Goal: Check status: Check status

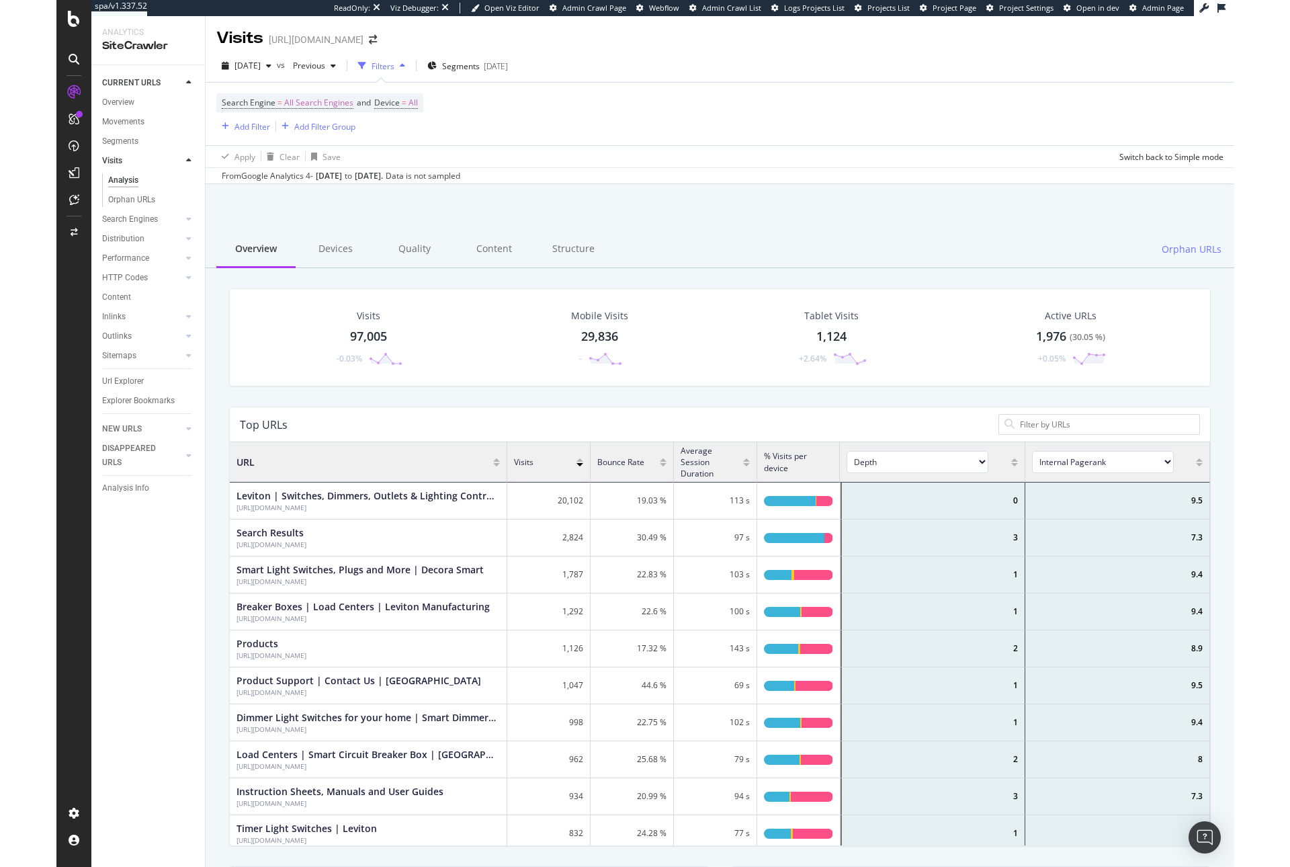
scroll to position [403, 980]
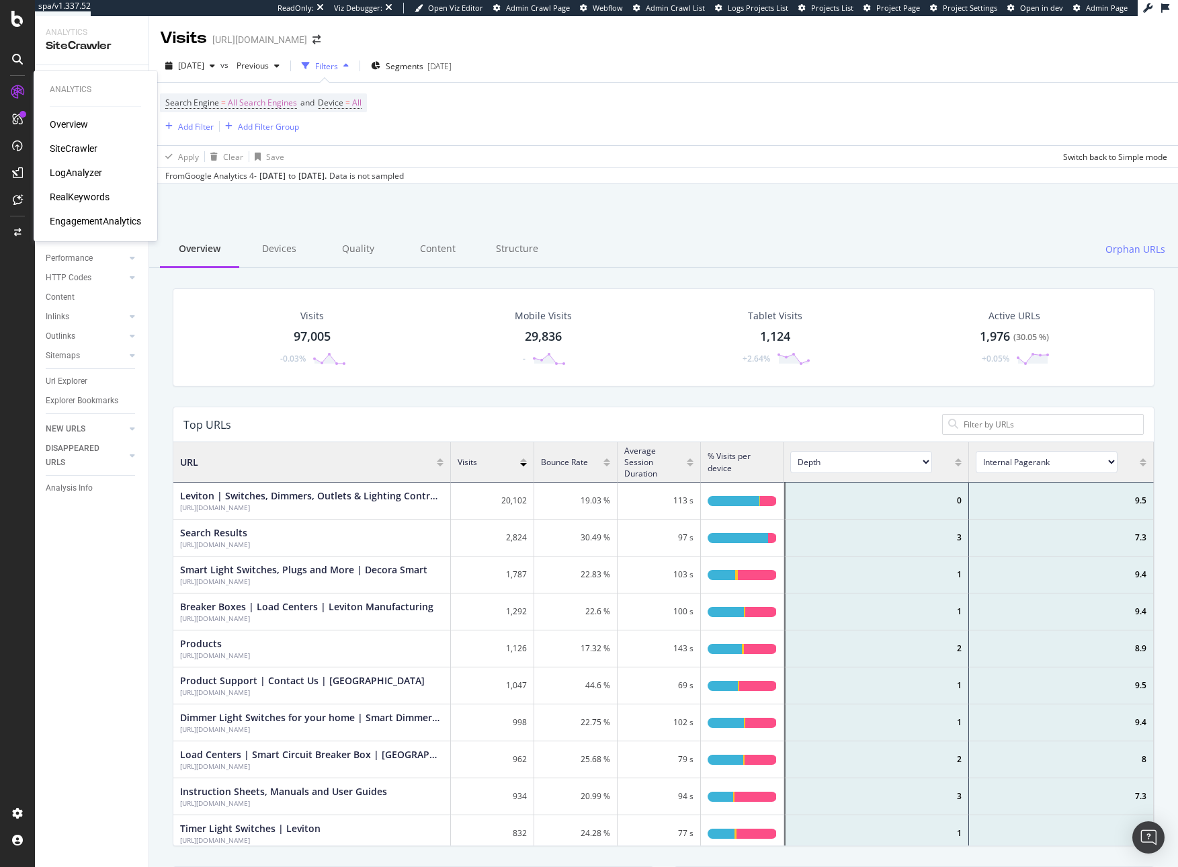
click at [93, 193] on div "RealKeywords" at bounding box center [80, 196] width 60 height 13
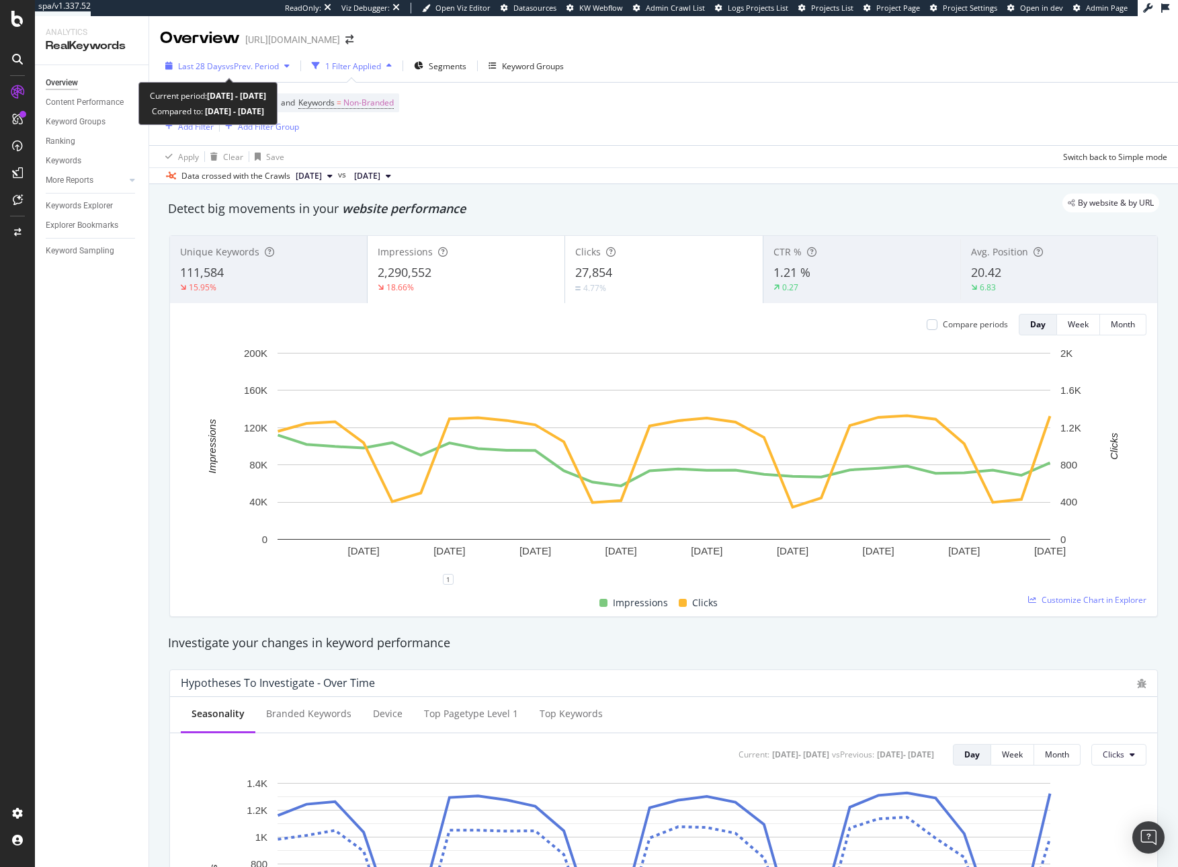
click at [256, 72] on div "Last 28 Days vs Prev. Period" at bounding box center [227, 66] width 135 height 20
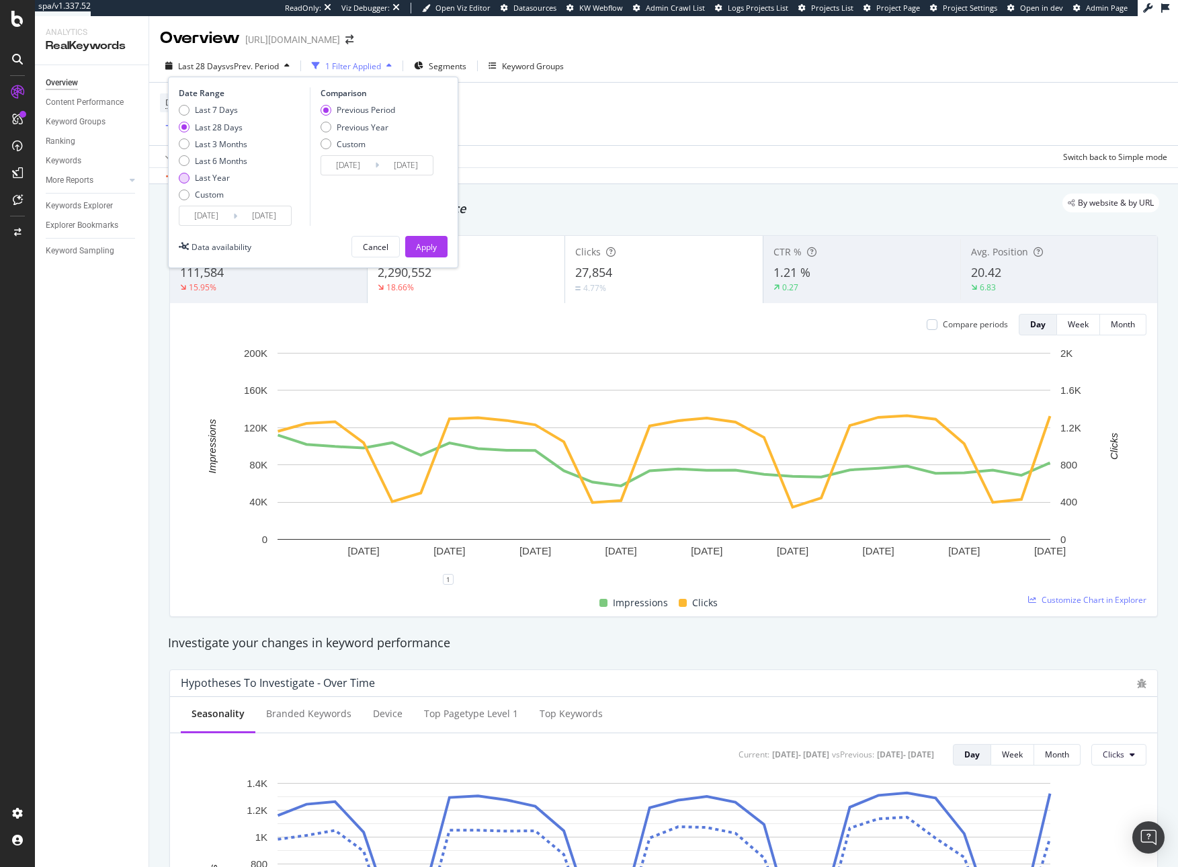
click at [212, 173] on div "Last Year" at bounding box center [212, 177] width 35 height 11
type input "[DATE]"
click at [432, 249] on div "Apply" at bounding box center [426, 246] width 21 height 11
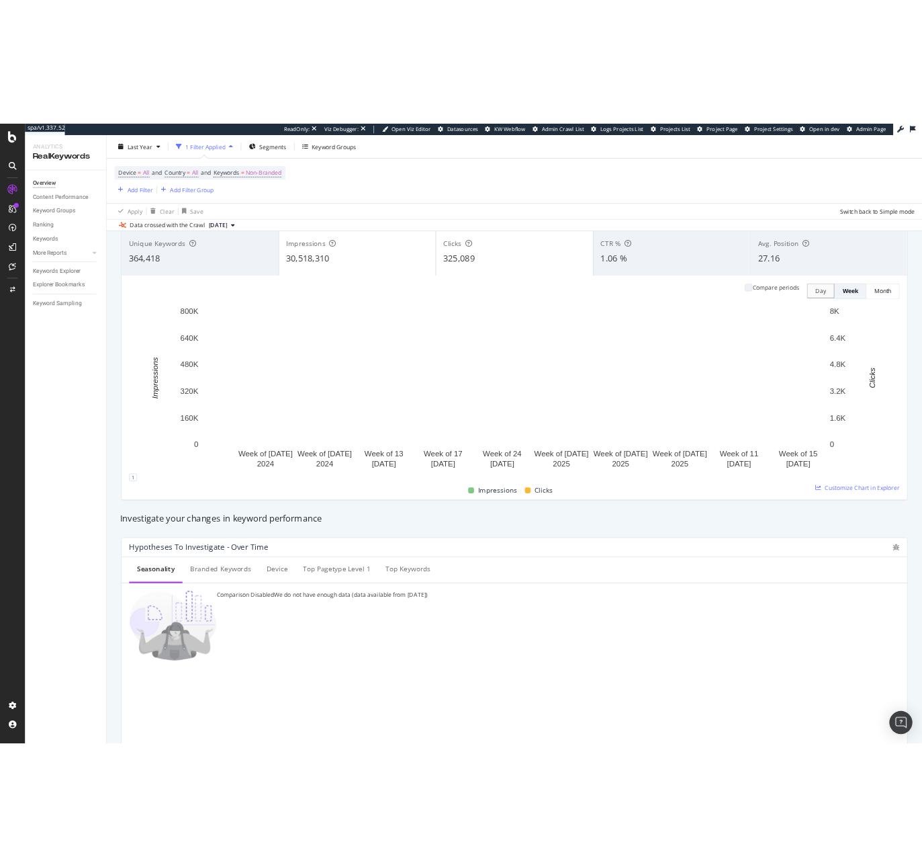
scroll to position [86, 0]
